Goal: Navigation & Orientation: Find specific page/section

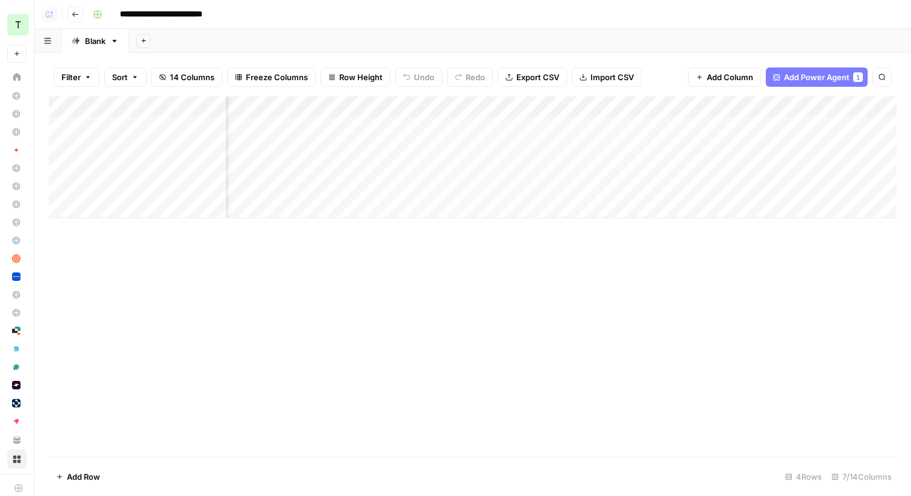
scroll to position [0, 97]
click at [781, 108] on div "Add Column" at bounding box center [473, 157] width 848 height 122
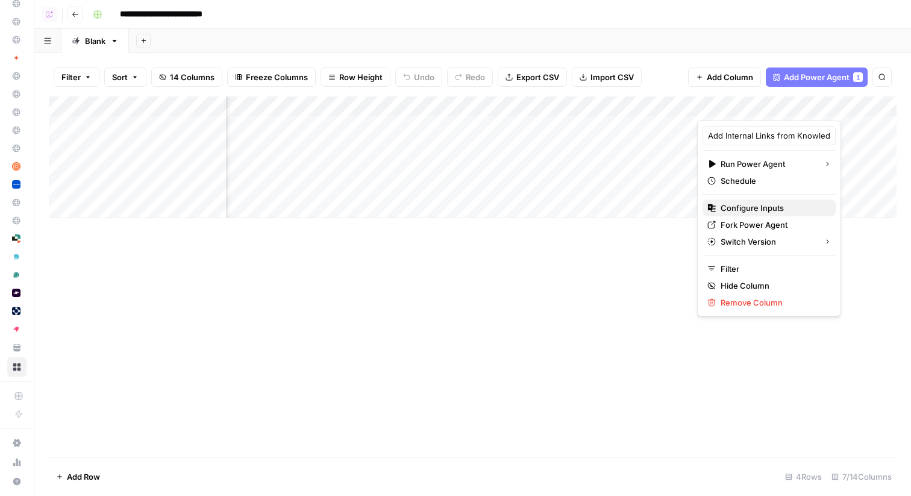
click at [756, 207] on span "Configure Inputs" at bounding box center [772, 208] width 105 height 12
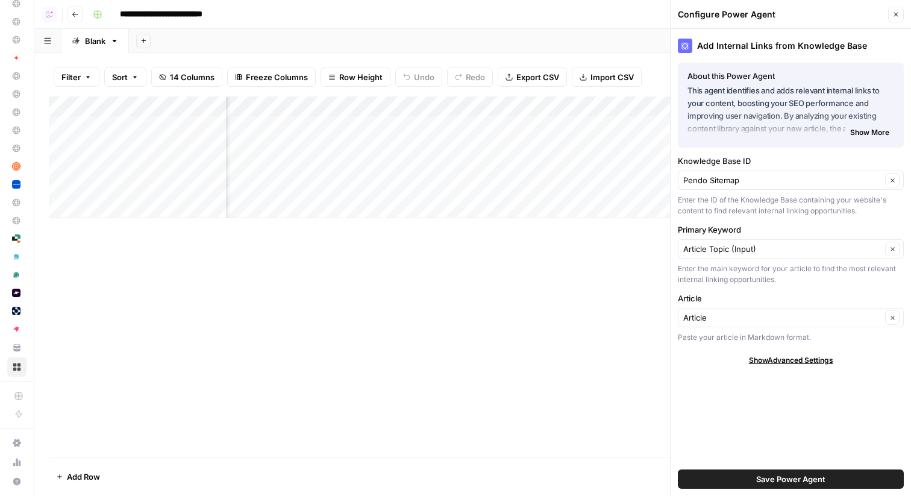
click at [604, 31] on div "Add Sheet" at bounding box center [520, 41] width 782 height 24
click at [897, 12] on icon "button" at bounding box center [895, 14] width 7 height 7
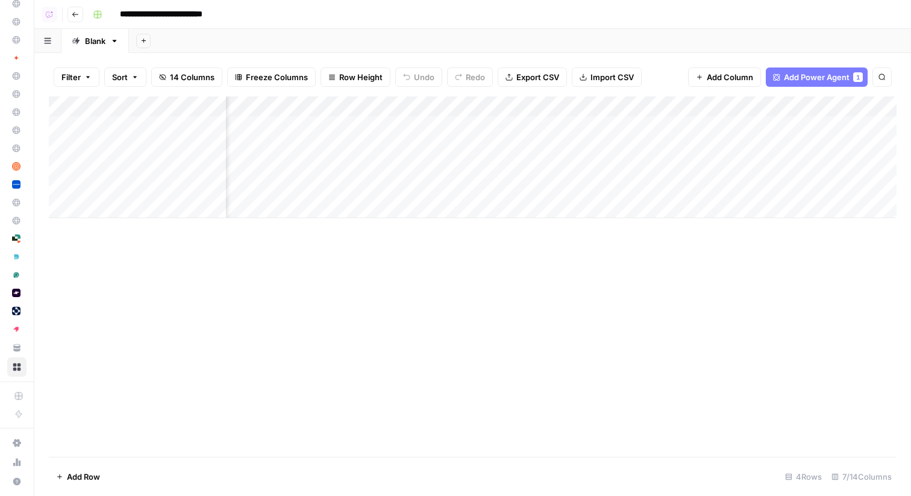
click at [745, 125] on div "Add Column" at bounding box center [473, 157] width 848 height 122
click at [744, 146] on div "Add Column" at bounding box center [473, 157] width 848 height 122
click at [739, 167] on div "Add Column" at bounding box center [473, 157] width 848 height 122
click at [817, 127] on div "Add Column" at bounding box center [473, 157] width 848 height 122
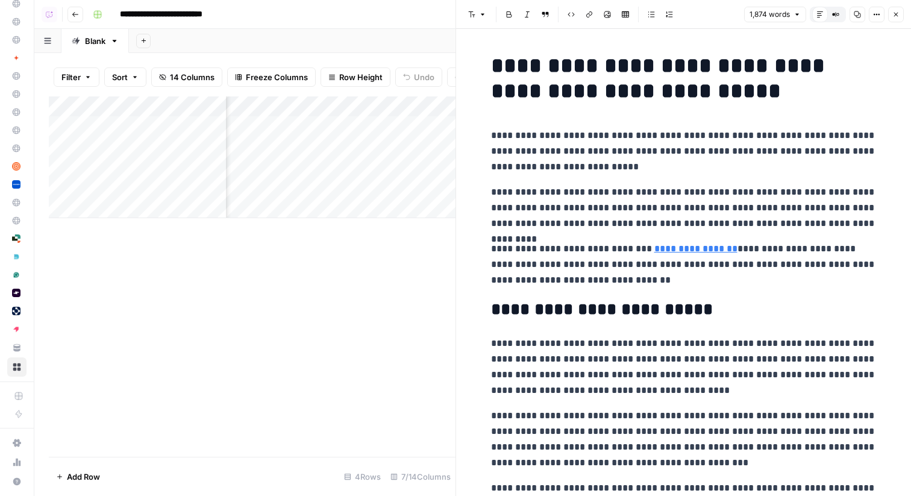
click at [896, 17] on icon "button" at bounding box center [895, 14] width 7 height 7
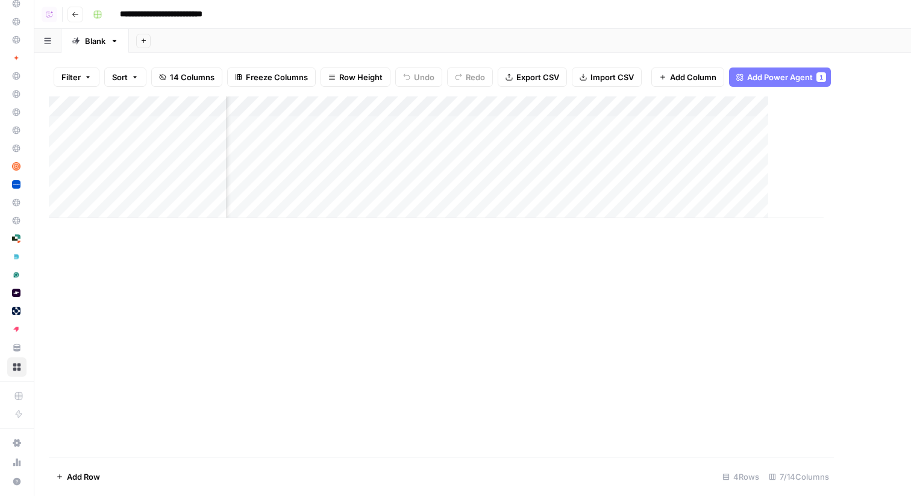
scroll to position [0, 167]
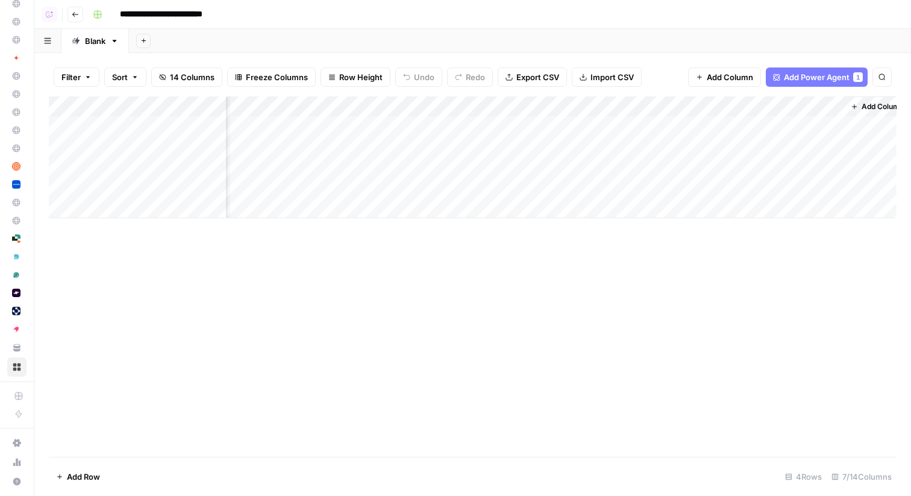
click at [864, 101] on span "Add Column" at bounding box center [882, 106] width 42 height 11
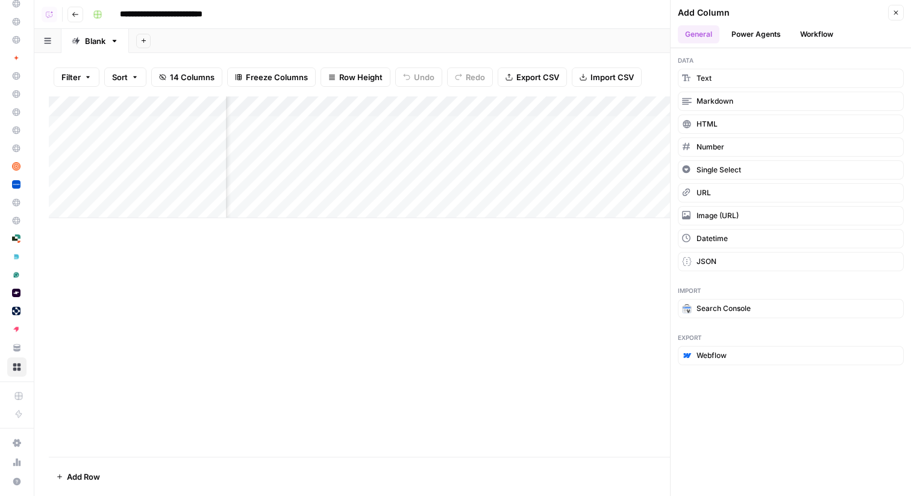
click at [766, 35] on button "Power Agents" at bounding box center [756, 34] width 64 height 18
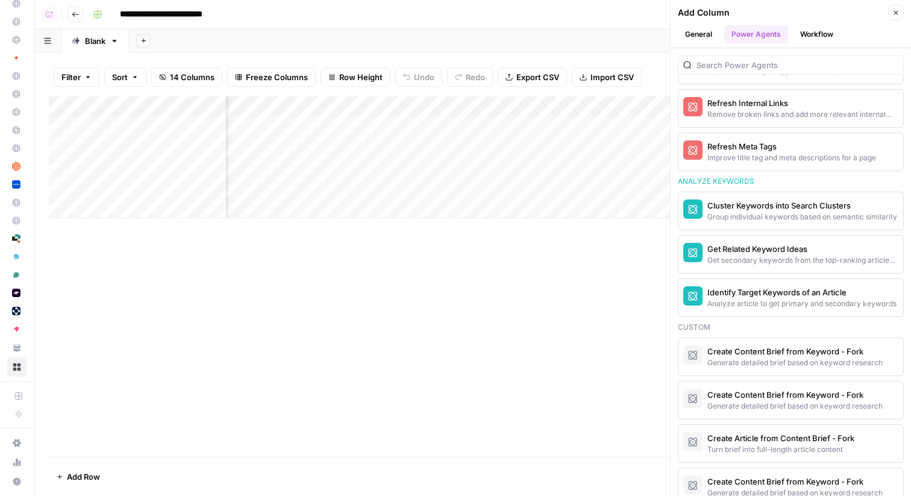
scroll to position [972, 0]
click at [895, 14] on icon "button" at bounding box center [895, 12] width 7 height 7
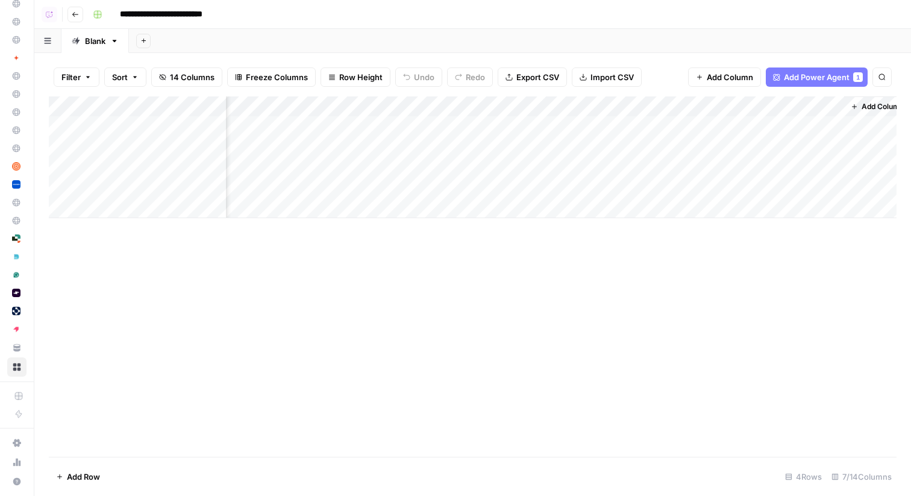
scroll to position [0, 0]
click at [78, 14] on span "Go back" at bounding box center [78, 14] width 1 height 1
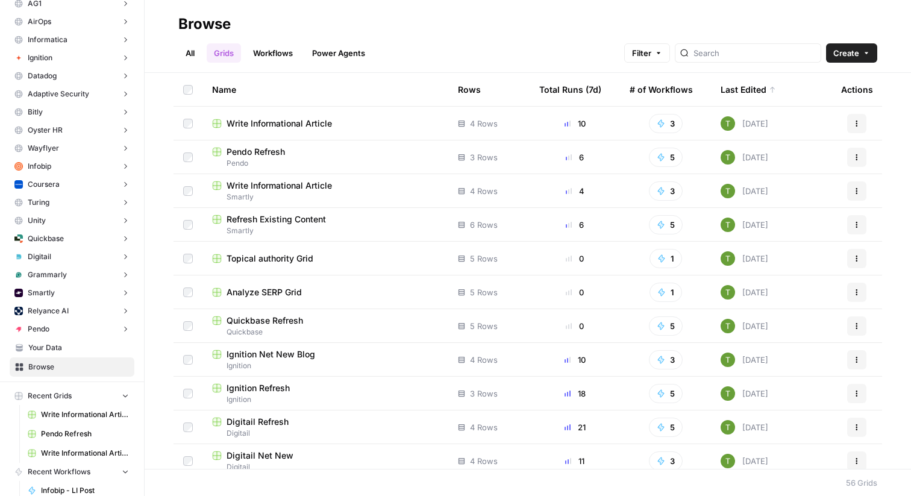
click at [271, 123] on span "Write Informational Article" at bounding box center [279, 123] width 105 height 12
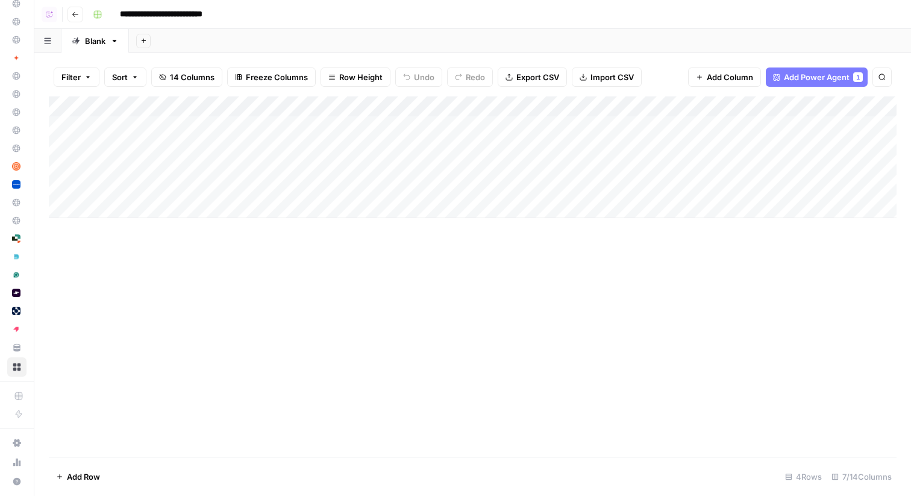
click at [159, 16] on input "**********" at bounding box center [173, 14] width 118 height 19
type input "**********"
click at [280, 31] on div "Add Sheet" at bounding box center [520, 41] width 782 height 24
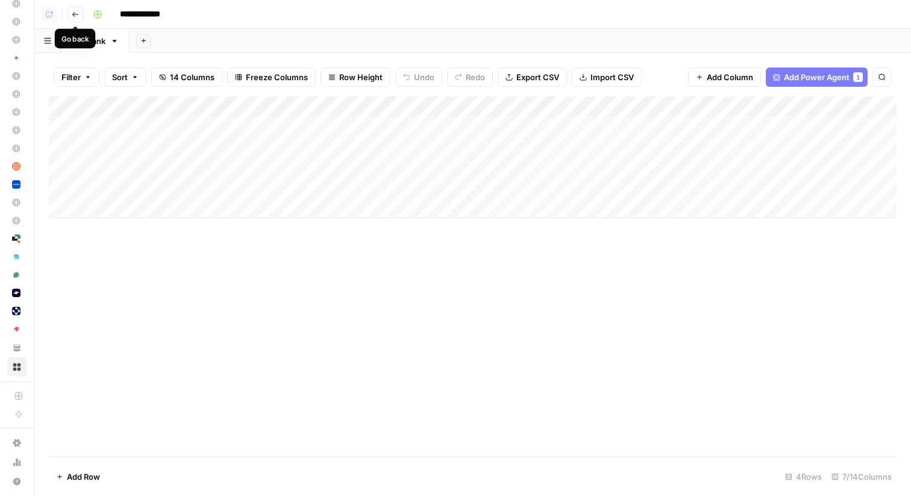
click at [81, 17] on button "Go back" at bounding box center [75, 15] width 16 height 16
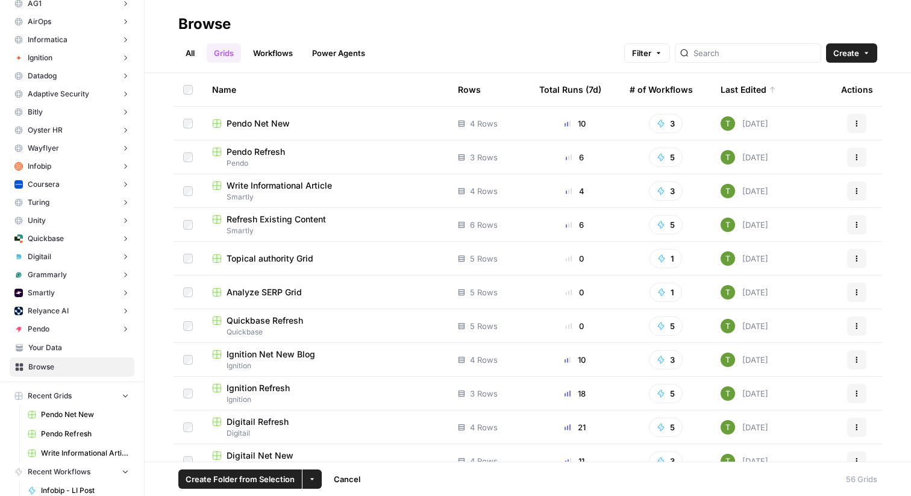
click at [317, 478] on button "More Options" at bounding box center [311, 478] width 19 height 19
click at [351, 434] on span "Move to" at bounding box center [340, 434] width 30 height 12
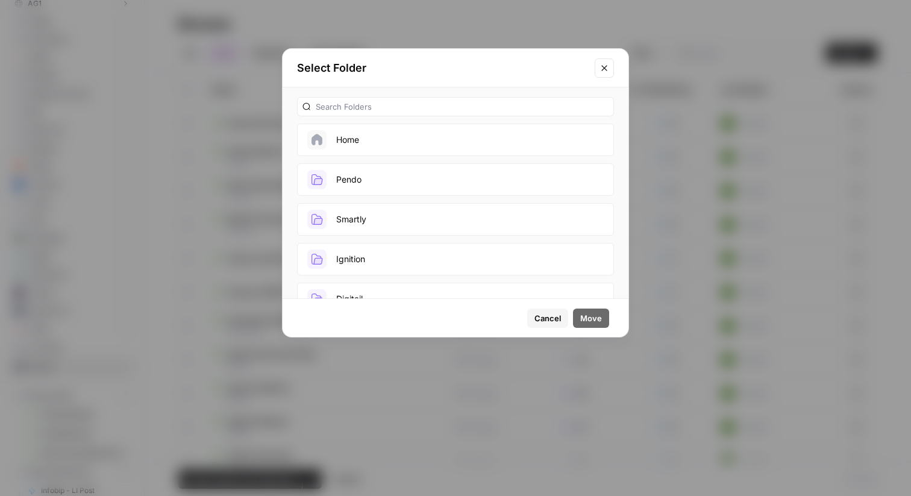
click at [368, 183] on button "Pendo" at bounding box center [455, 179] width 317 height 33
click at [598, 319] on span "Move" at bounding box center [591, 318] width 22 height 12
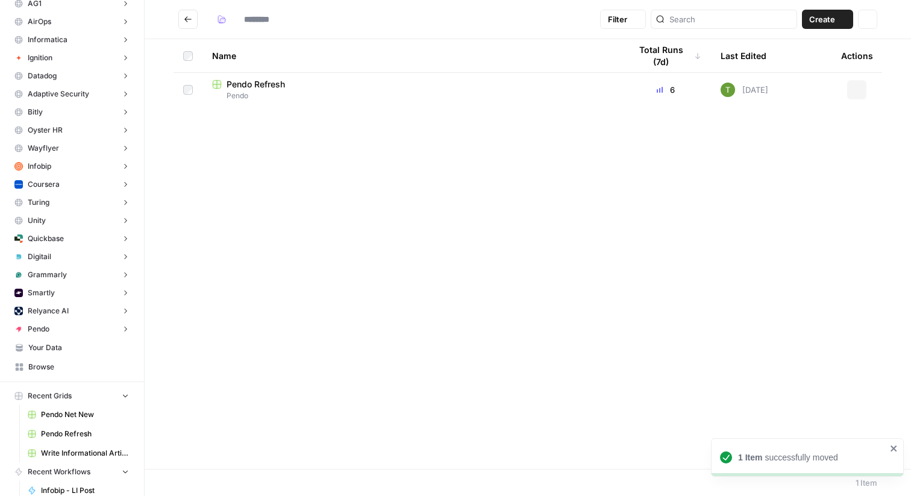
type input "*****"
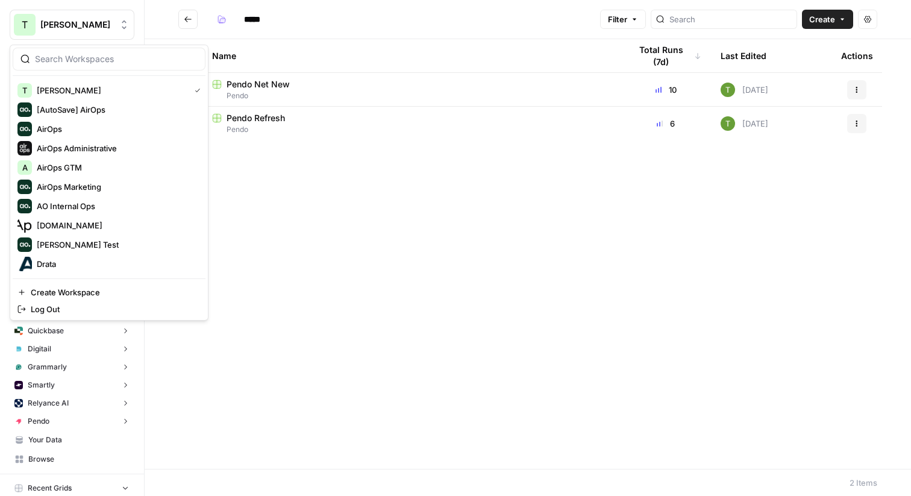
click at [67, 27] on span "[PERSON_NAME]" at bounding box center [76, 25] width 73 height 12
click at [58, 242] on span "Dillon Test" at bounding box center [116, 245] width 159 height 12
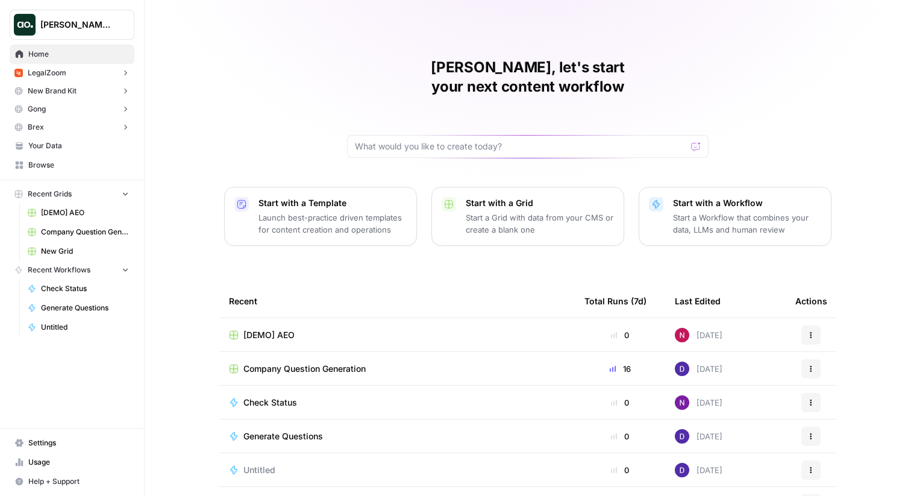
click at [283, 329] on span "[DEMO] AEO" at bounding box center [268, 335] width 51 height 12
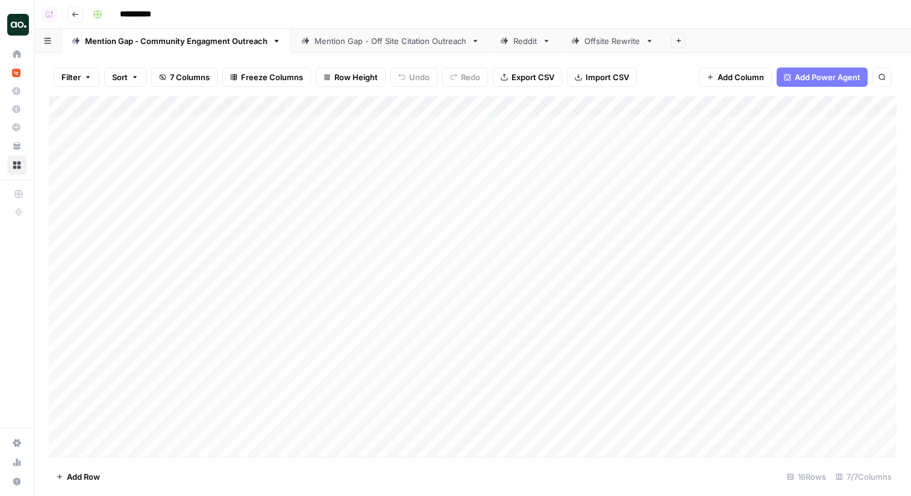
click at [72, 19] on button "Go back" at bounding box center [75, 15] width 16 height 16
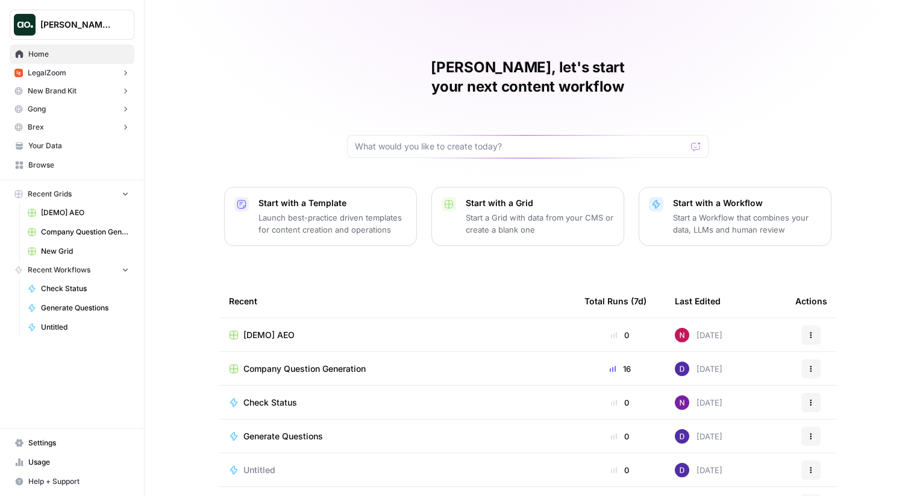
click at [66, 23] on span "Dillon Test" at bounding box center [76, 25] width 73 height 12
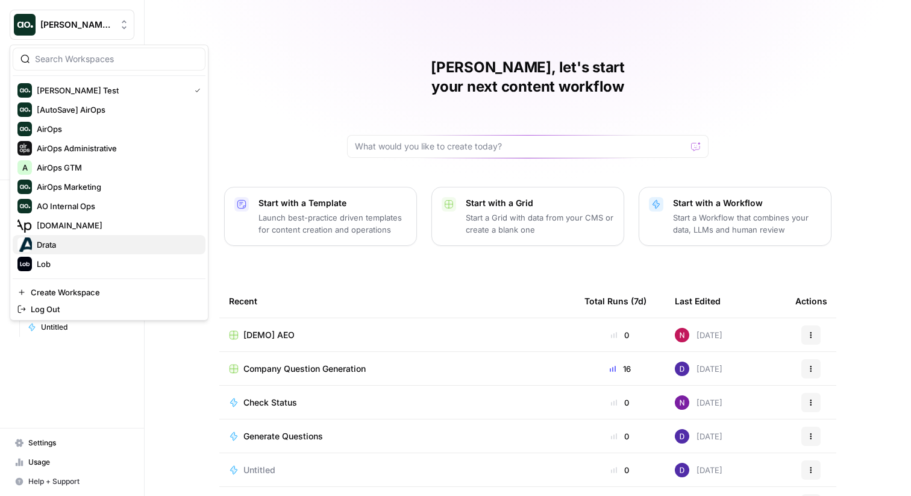
scroll to position [154, 0]
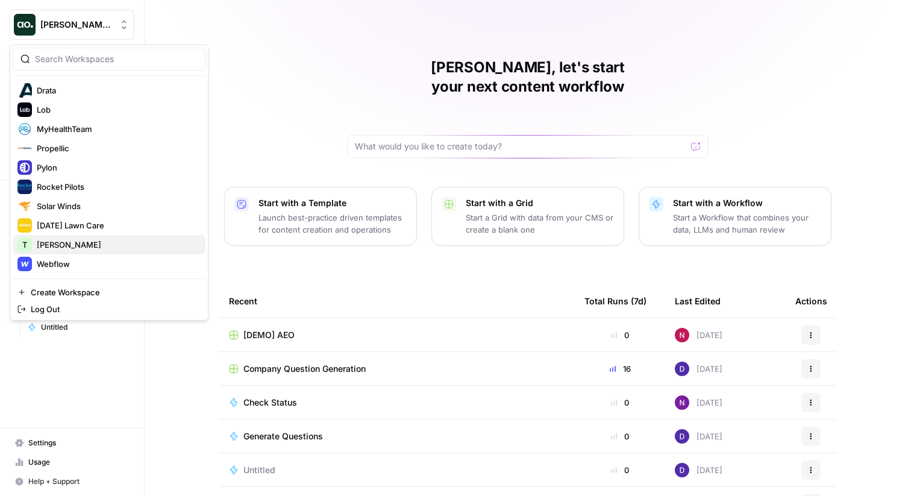
click at [51, 246] on span "[PERSON_NAME]" at bounding box center [116, 245] width 159 height 12
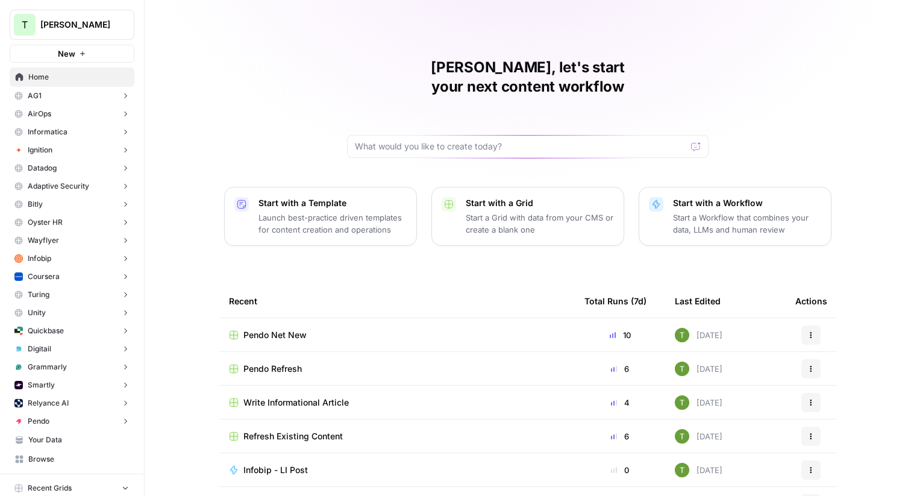
click at [60, 420] on button "Pendo" at bounding box center [72, 421] width 125 height 18
click at [42, 439] on span "Insights" at bounding box center [84, 439] width 89 height 11
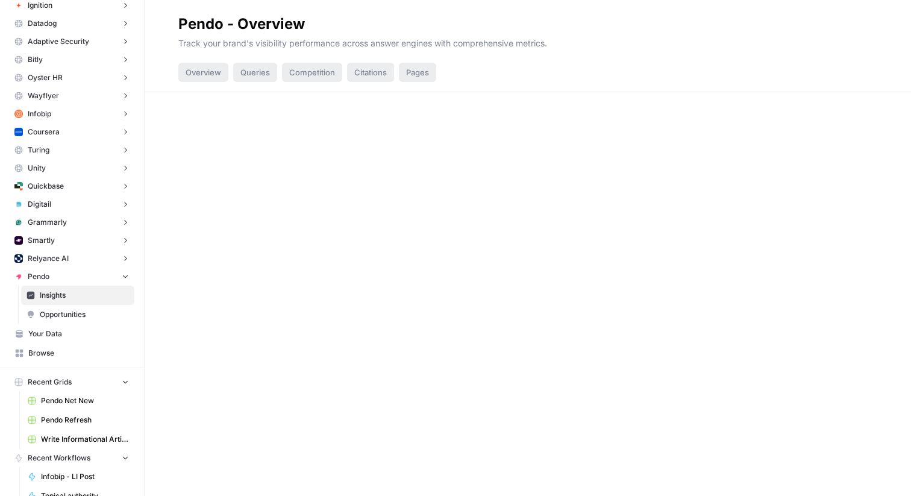
scroll to position [147, 0]
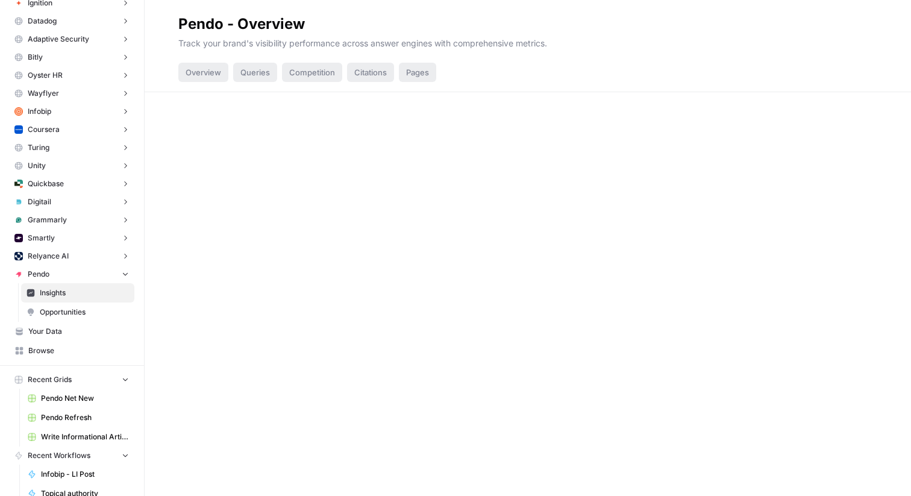
click at [39, 309] on link "Opportunities" at bounding box center [77, 311] width 113 height 19
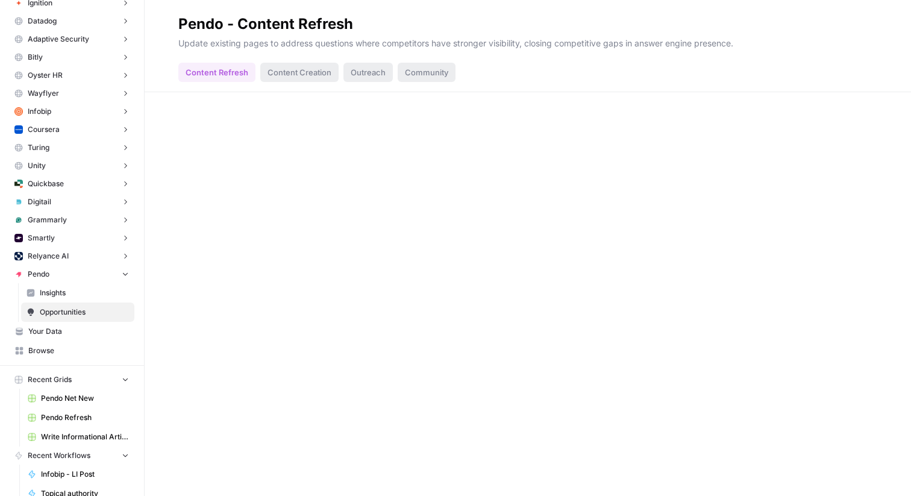
click at [48, 273] on span "Pendo" at bounding box center [39, 274] width 22 height 11
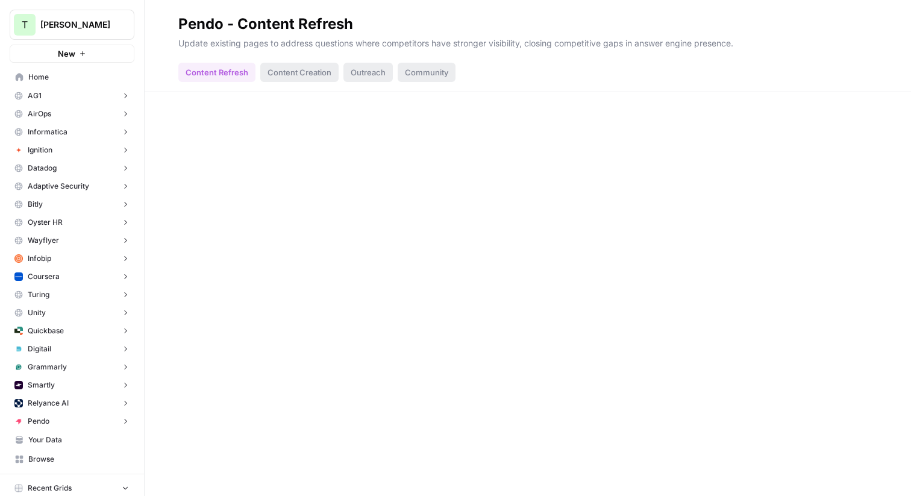
click at [48, 77] on span "Home" at bounding box center [78, 77] width 101 height 11
